Goal: Information Seeking & Learning: Check status

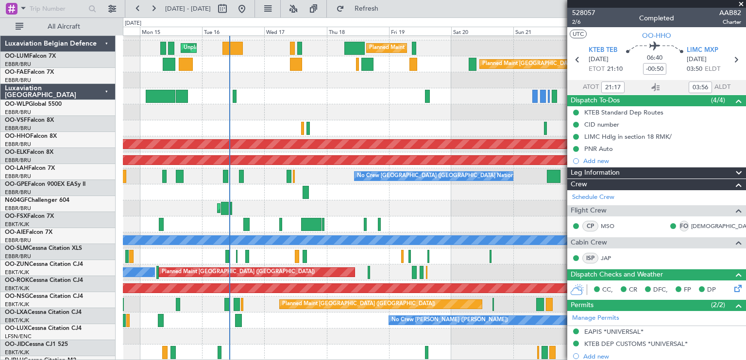
scroll to position [12, 0]
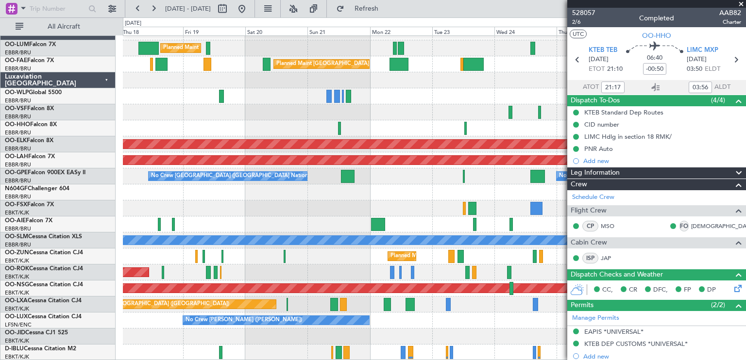
click at [283, 195] on div "Planned Maint [GEOGRAPHIC_DATA] ([GEOGRAPHIC_DATA] National) Unplanned Maint [G…" at bounding box center [434, 192] width 623 height 337
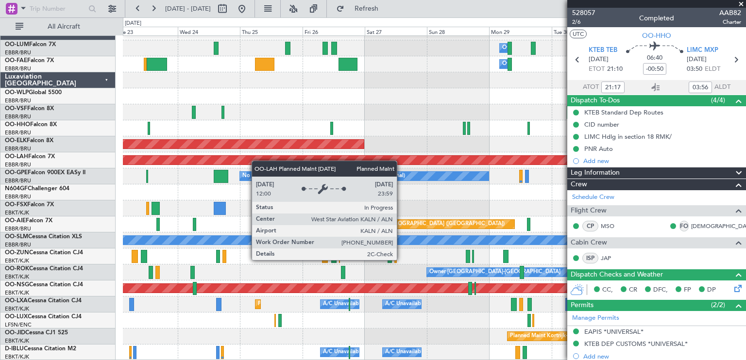
click at [195, 161] on div "Owner Melsbroek Air Base Owner [GEOGRAPHIC_DATA] Planned Maint [GEOGRAPHIC_DATA…" at bounding box center [434, 192] width 623 height 337
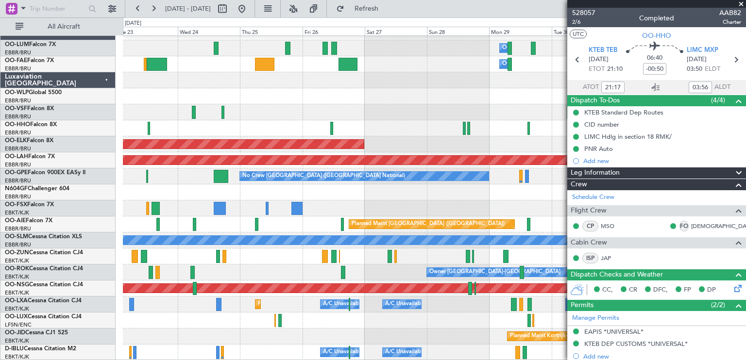
scroll to position [0, 0]
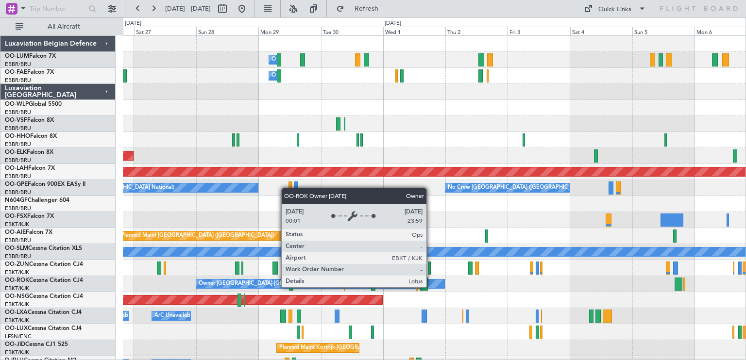
click at [495, 300] on div "Planned Maint [GEOGRAPHIC_DATA] ([GEOGRAPHIC_DATA])" at bounding box center [434, 300] width 623 height 16
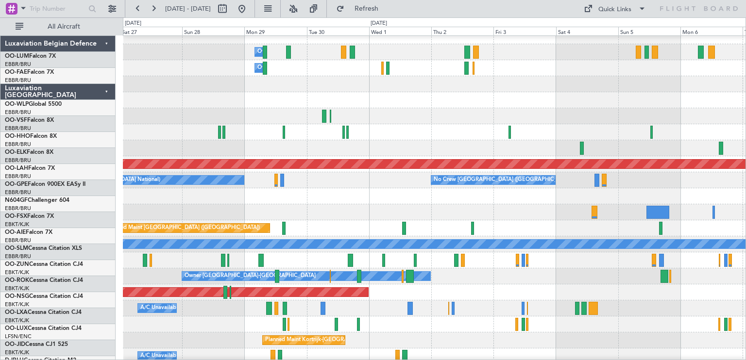
scroll to position [12, 0]
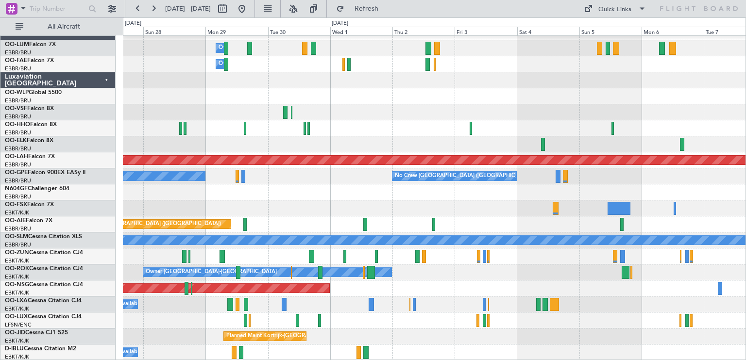
click at [344, 282] on div "Owner Melsbroek Air Base Owner [GEOGRAPHIC_DATA] Planned Maint [GEOGRAPHIC_DATA…" at bounding box center [434, 192] width 623 height 337
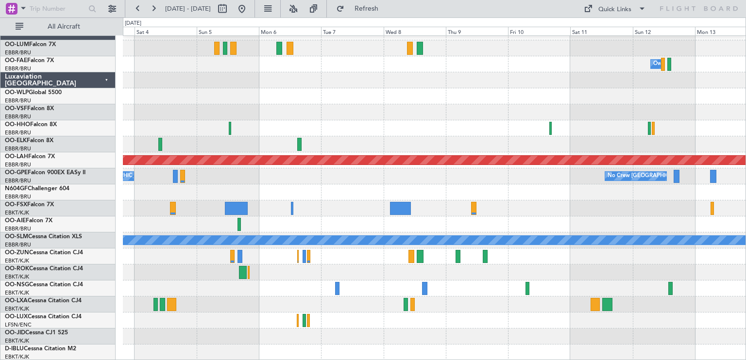
click at [225, 282] on div "Owner Melsbroek Air Base Planned [GEOGRAPHIC_DATA][PERSON_NAME]-[GEOGRAPHIC_DAT…" at bounding box center [434, 192] width 623 height 337
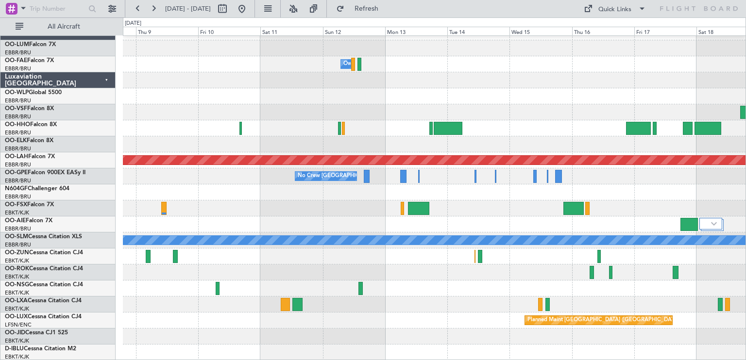
click at [363, 283] on div "Owner Melsbroek Air Base Planned [GEOGRAPHIC_DATA][PERSON_NAME]-[GEOGRAPHIC_DAT…" at bounding box center [434, 192] width 623 height 337
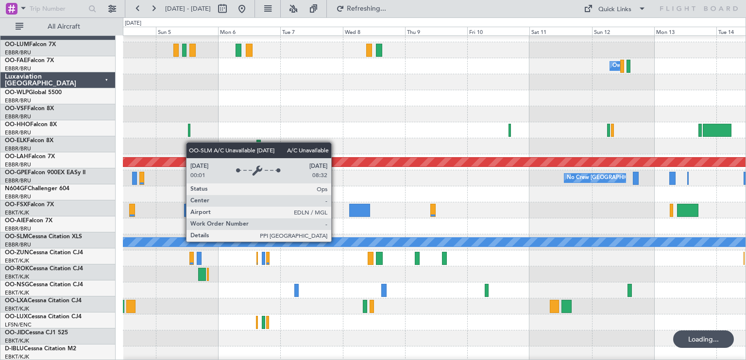
scroll to position [7, 0]
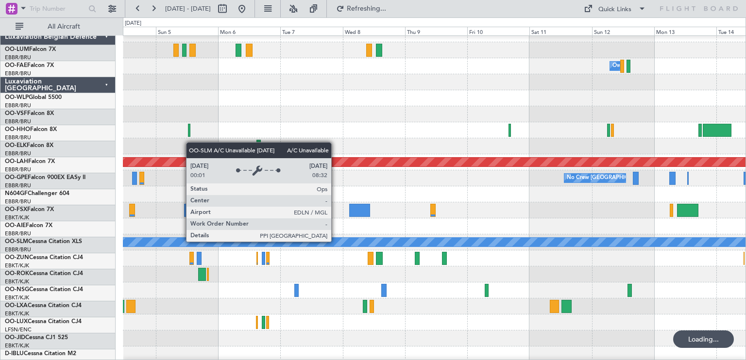
click at [626, 246] on div "A/C Unavailable [GEOGRAPHIC_DATA]" at bounding box center [434, 242] width 1867 height 9
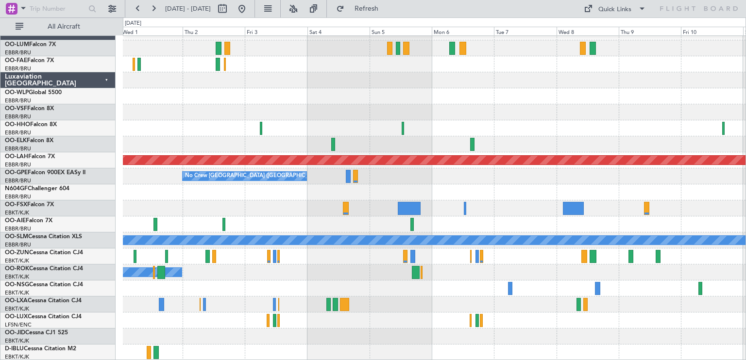
scroll to position [0, 0]
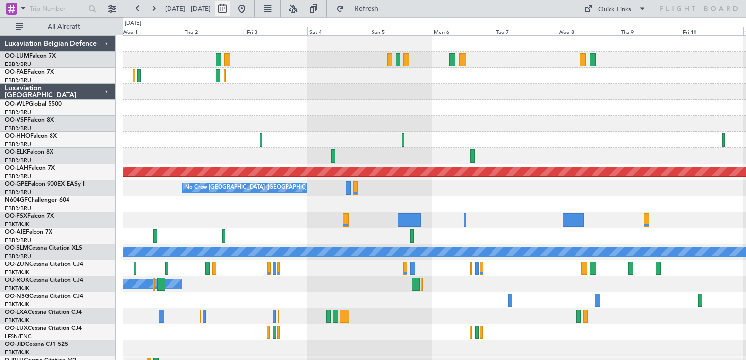
click at [230, 10] on button at bounding box center [223, 9] width 16 height 16
select select "10"
select select "2025"
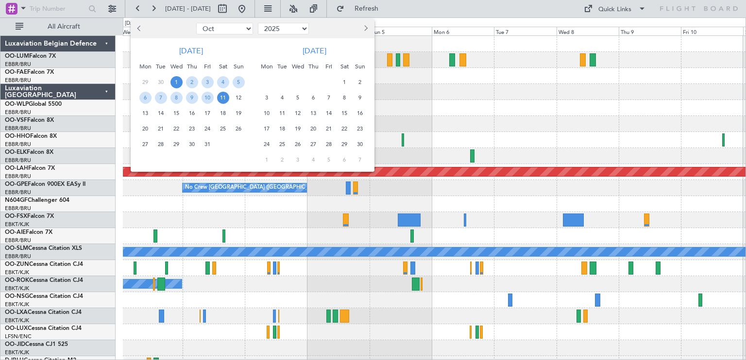
click at [178, 127] on span "22" at bounding box center [176, 129] width 12 height 12
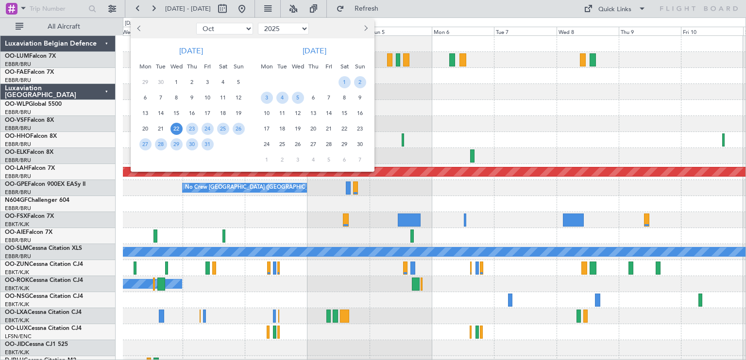
click at [178, 127] on span "22" at bounding box center [176, 129] width 12 height 12
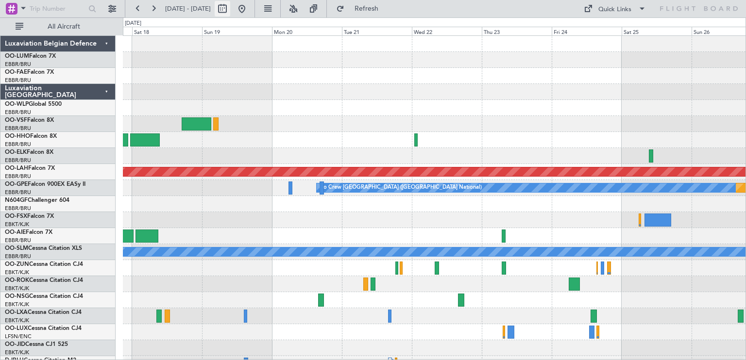
click at [230, 15] on button at bounding box center [223, 9] width 16 height 16
select select "10"
select select "2025"
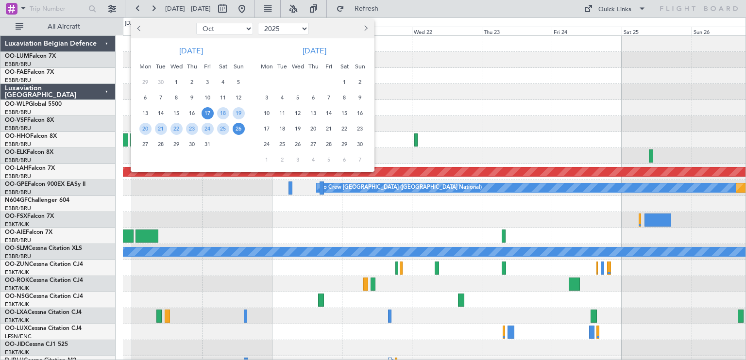
click at [300, 142] on span "26" at bounding box center [298, 144] width 12 height 12
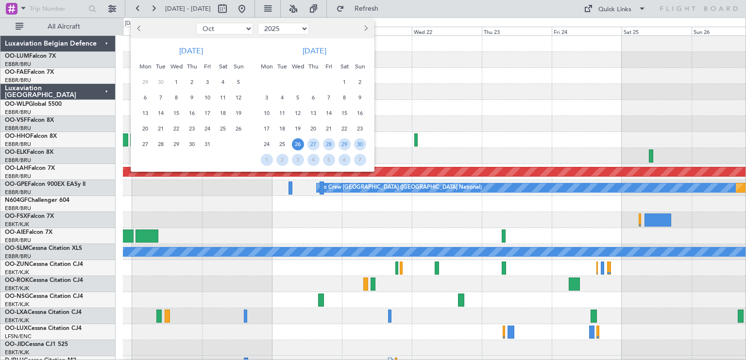
click at [300, 142] on span "26" at bounding box center [298, 144] width 12 height 12
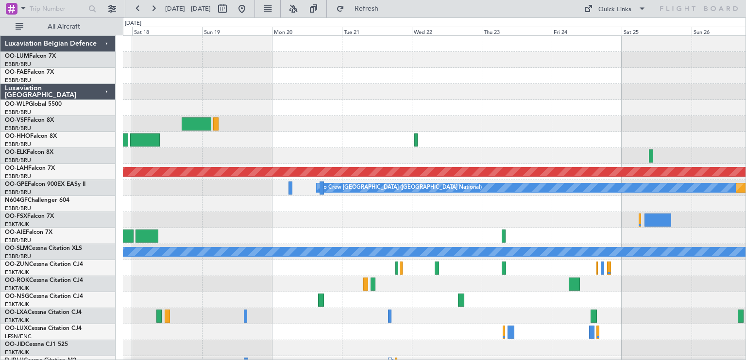
select select "11"
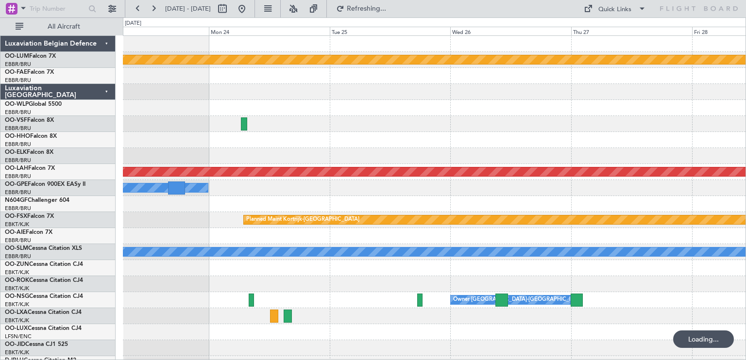
scroll to position [12, 0]
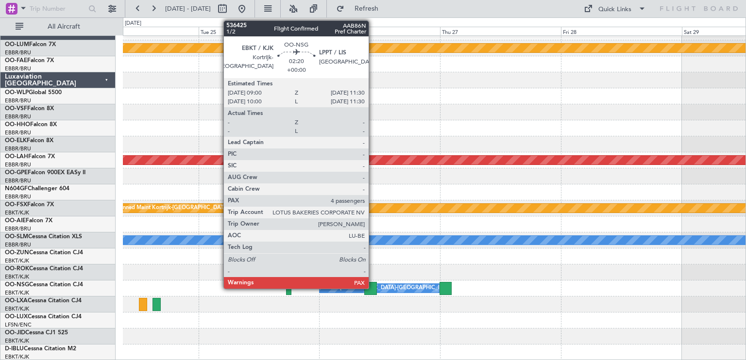
click at [373, 287] on div at bounding box center [370, 288] width 13 height 13
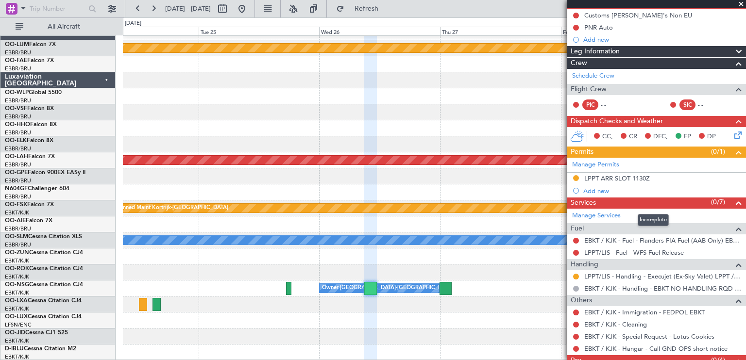
scroll to position [130, 0]
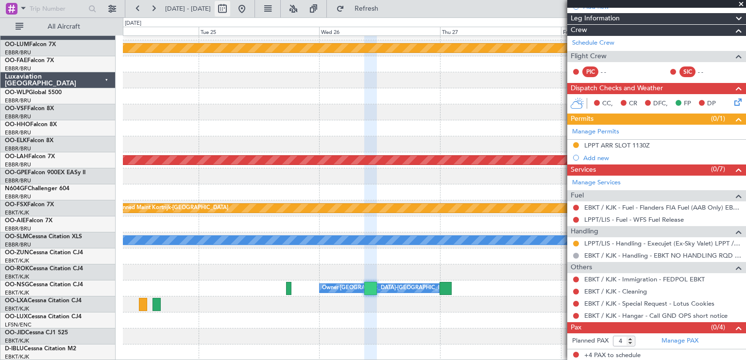
click at [230, 9] on button at bounding box center [223, 9] width 16 height 16
select select "11"
select select "2025"
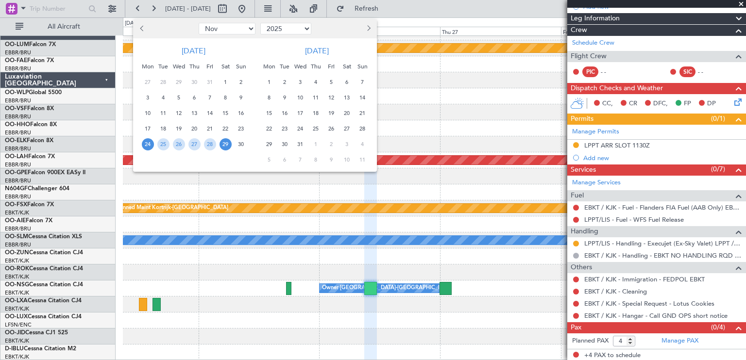
click at [367, 31] on button "Next month" at bounding box center [368, 29] width 11 height 16
click at [287, 127] on span "20" at bounding box center [285, 129] width 12 height 12
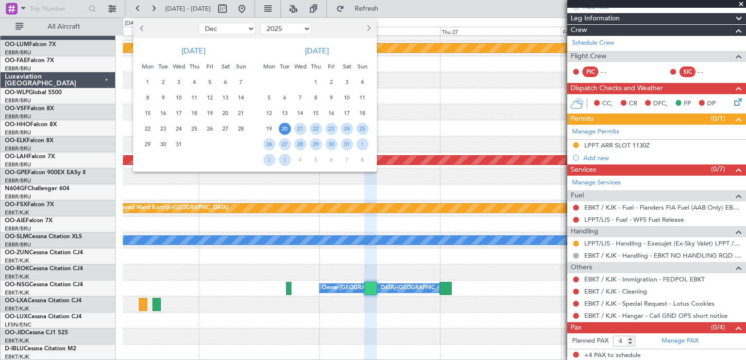
click at [287, 127] on span "20" at bounding box center [285, 129] width 12 height 12
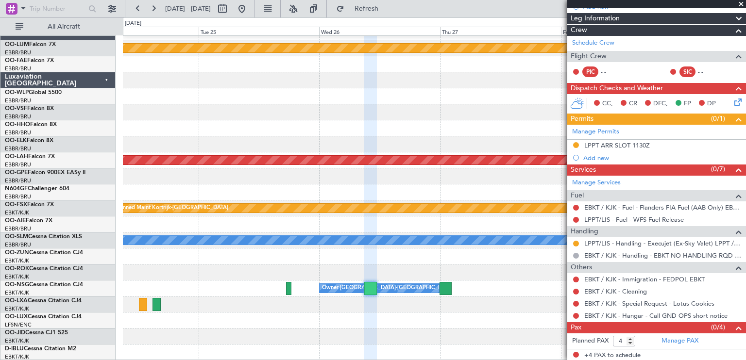
select select "1"
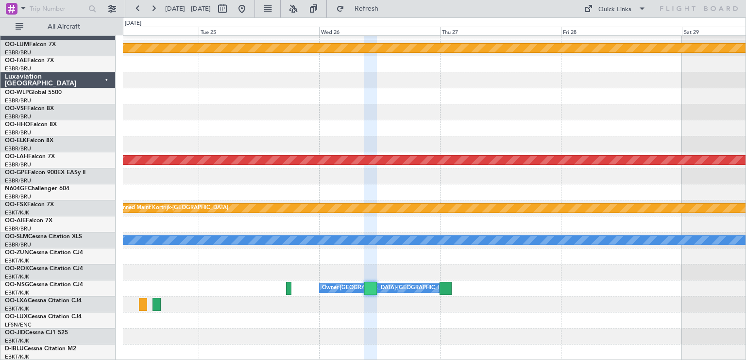
select select "2026"
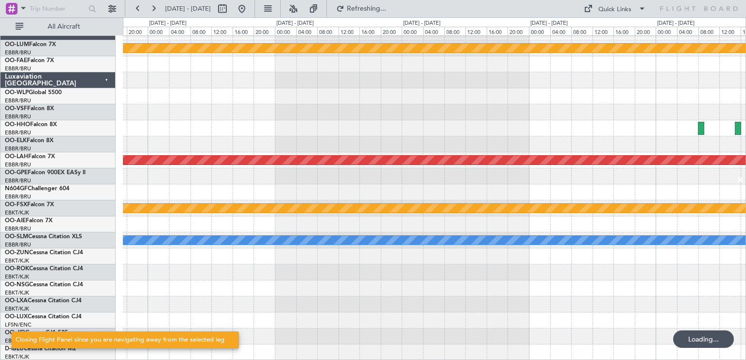
scroll to position [0, 0]
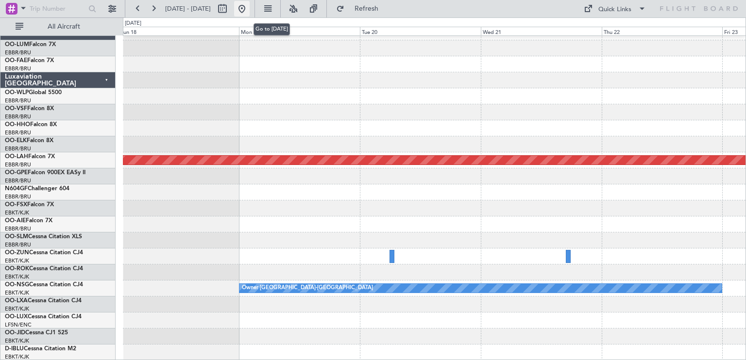
click at [250, 13] on button at bounding box center [242, 9] width 16 height 16
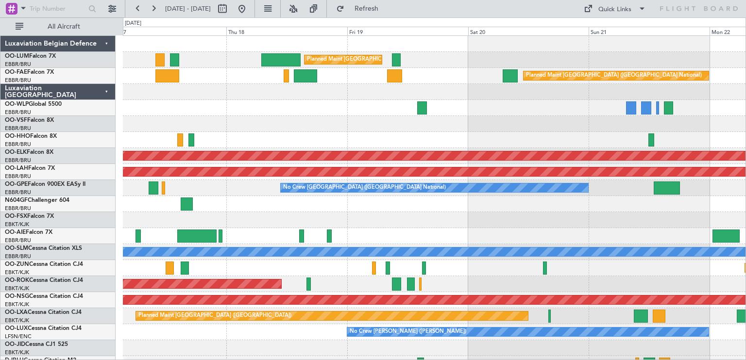
click at [295, 226] on div "Planned Maint [GEOGRAPHIC_DATA] ([GEOGRAPHIC_DATA] National) Unplanned Maint [G…" at bounding box center [434, 204] width 623 height 337
